Goal: Information Seeking & Learning: Learn about a topic

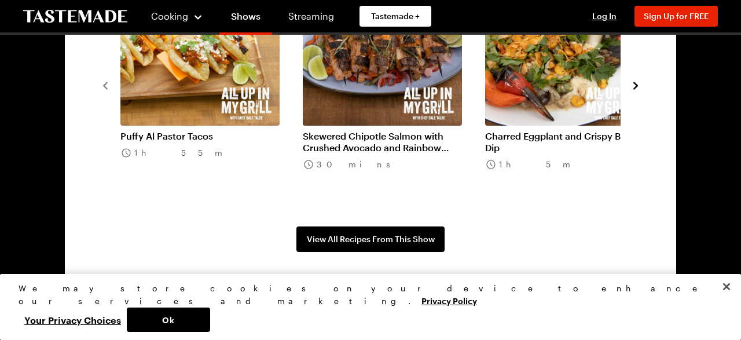
scroll to position [986, 0]
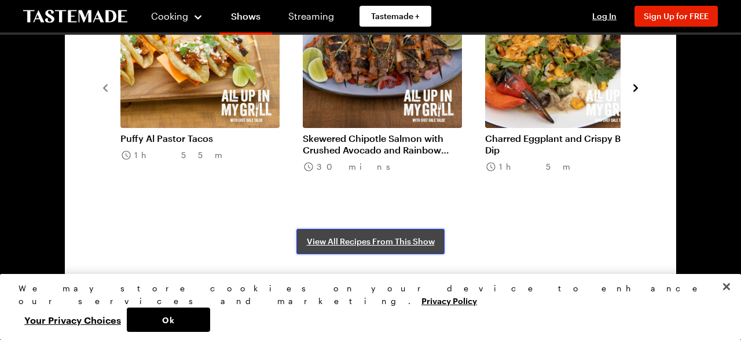
click at [371, 236] on span "View All Recipes From This Show" at bounding box center [371, 242] width 128 height 12
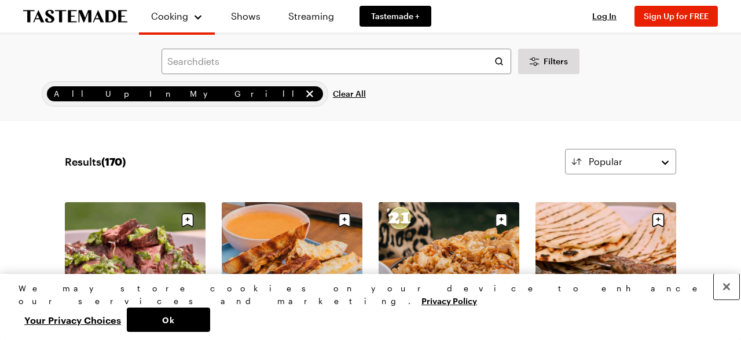
click at [726, 299] on button "Close" at bounding box center [726, 286] width 25 height 25
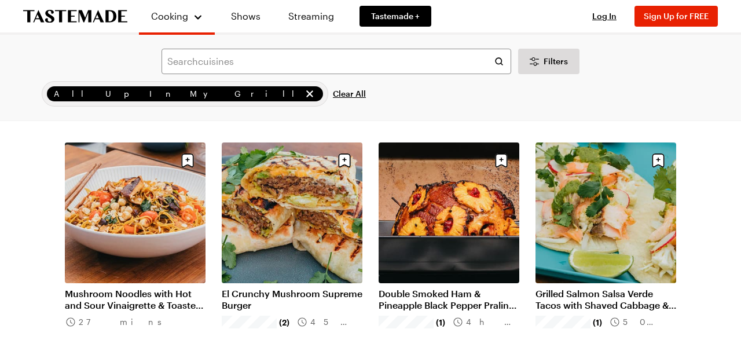
scroll to position [1245, 0]
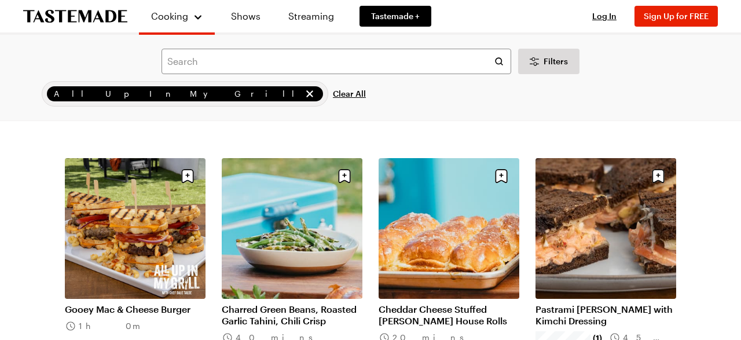
scroll to position [2650, 0]
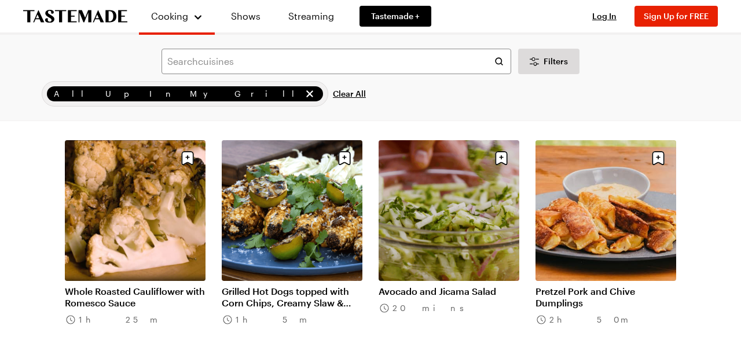
scroll to position [4106, 0]
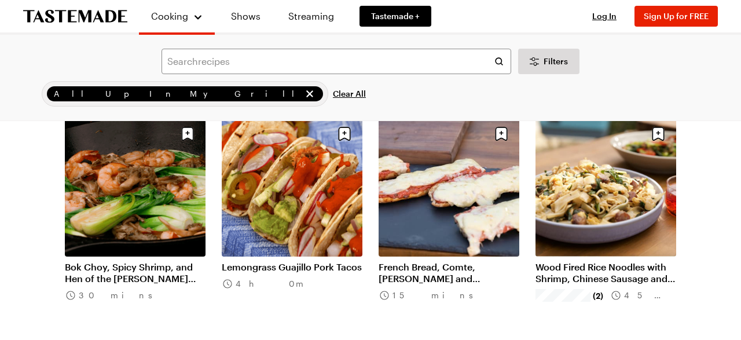
scroll to position [5542, 0]
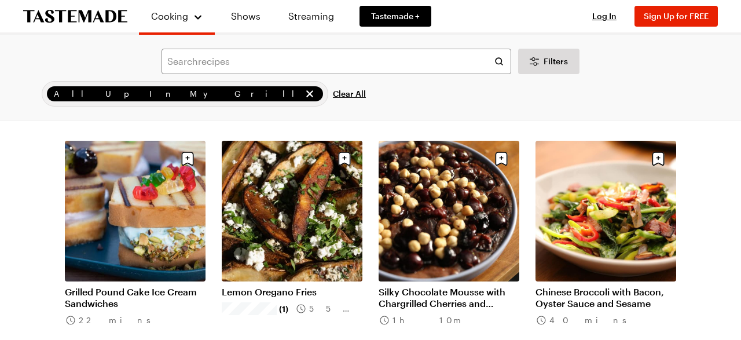
scroll to position [6696, 0]
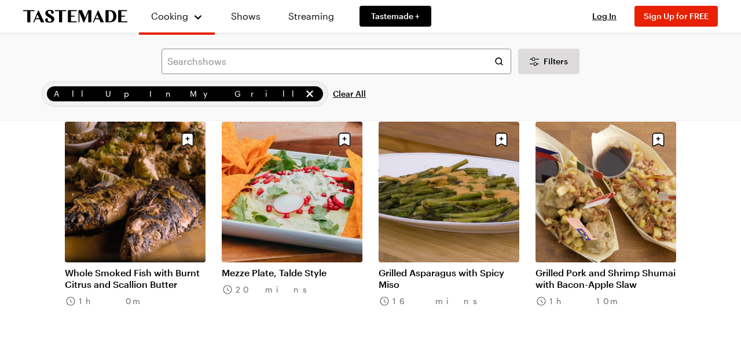
scroll to position [8142, 0]
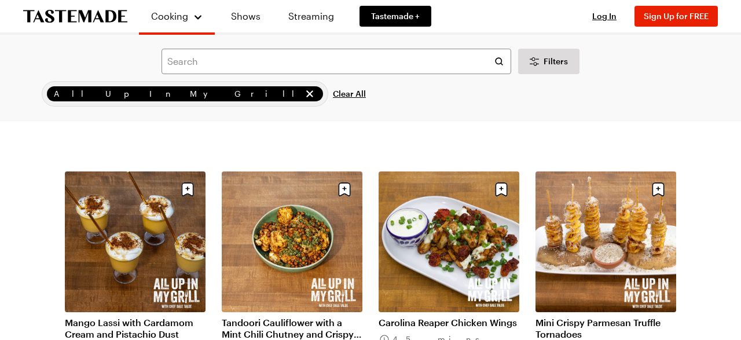
scroll to position [9748, 0]
